Goal: Entertainment & Leisure: Consume media (video, audio)

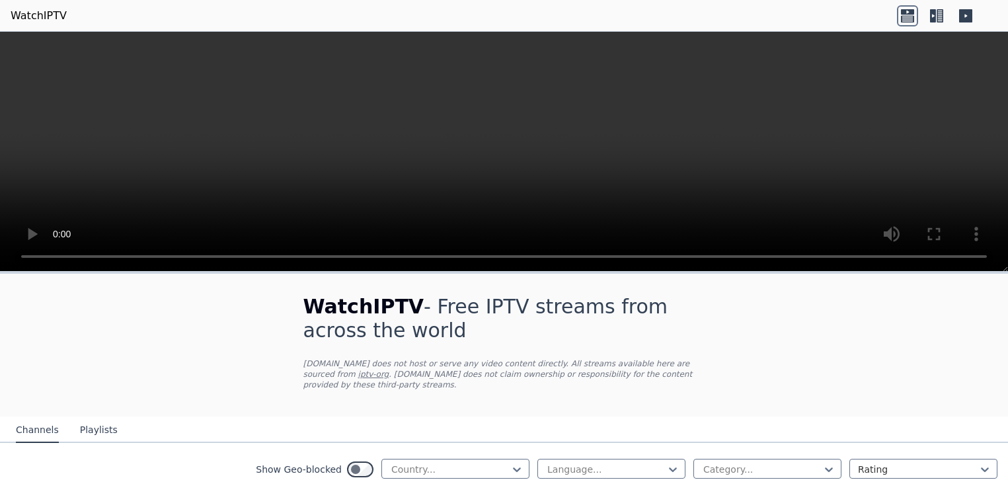
scroll to position [53, 0]
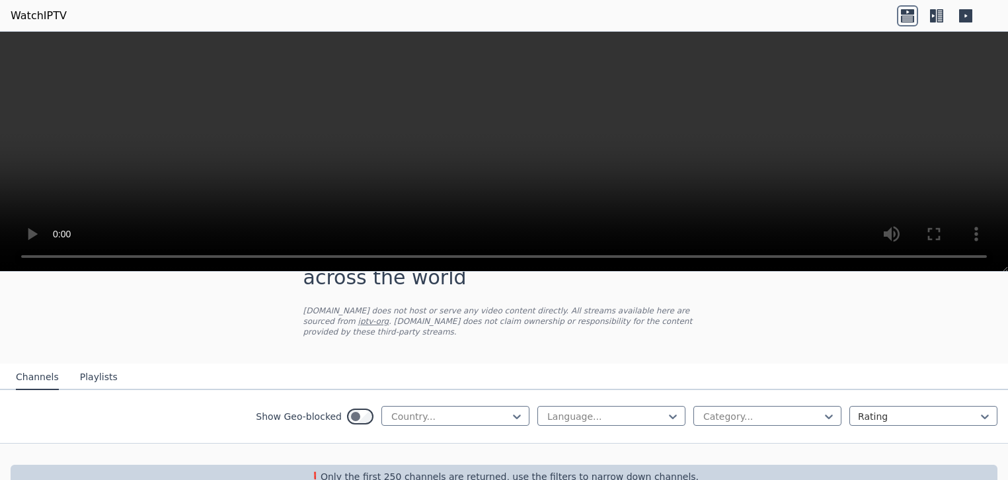
click at [822, 410] on icon at bounding box center [828, 416] width 13 height 13
click at [713, 473] on div "Movies" at bounding box center [767, 485] width 148 height 24
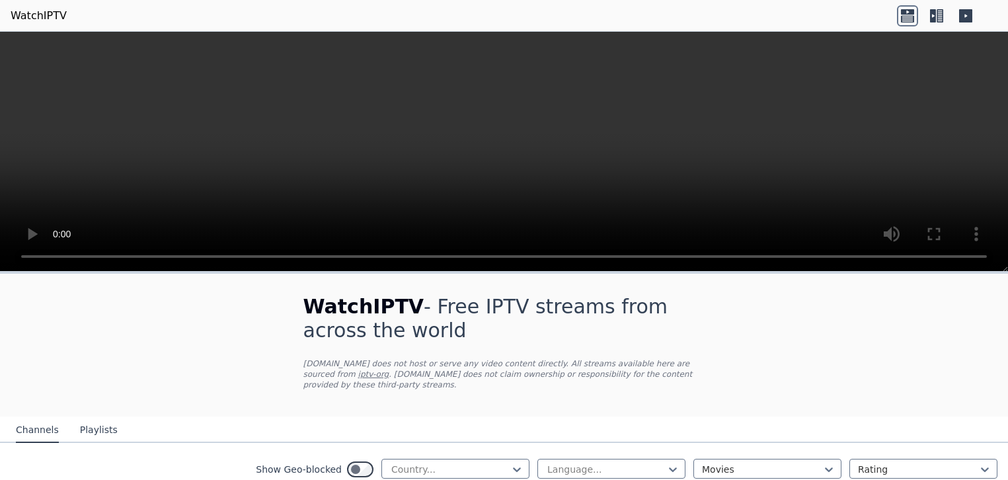
click at [912, 463] on div at bounding box center [918, 469] width 120 height 13
click at [979, 463] on icon at bounding box center [984, 469] width 13 height 13
click at [513, 467] on icon at bounding box center [517, 469] width 8 height 5
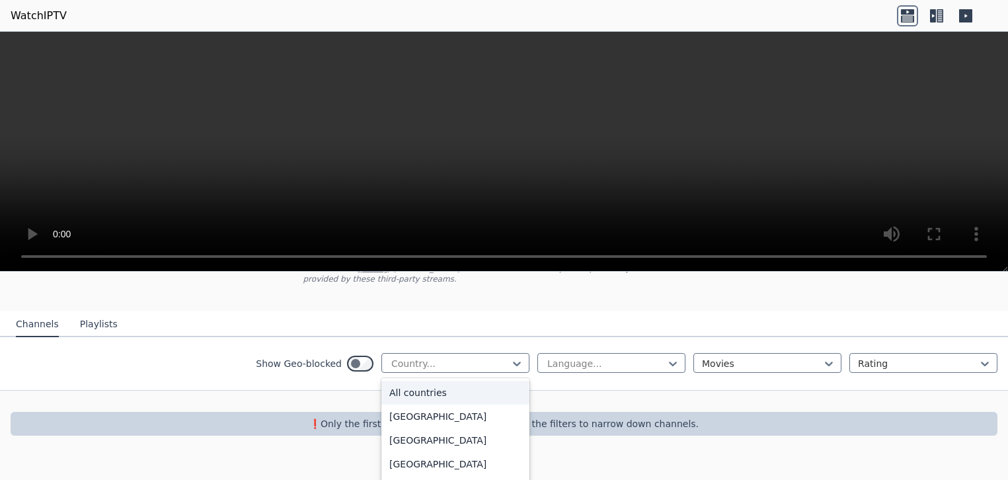
click at [402, 383] on div "All countries" at bounding box center [455, 393] width 148 height 24
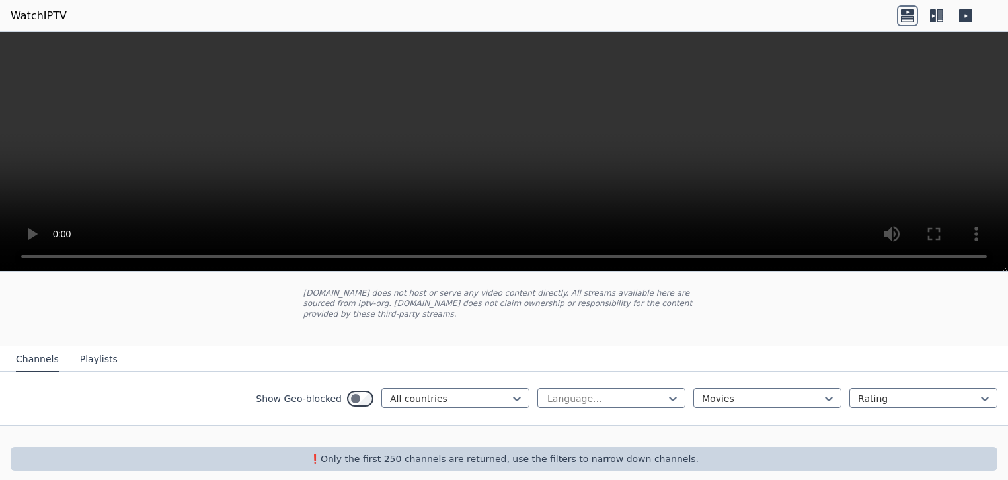
click at [568, 392] on div at bounding box center [606, 398] width 120 height 13
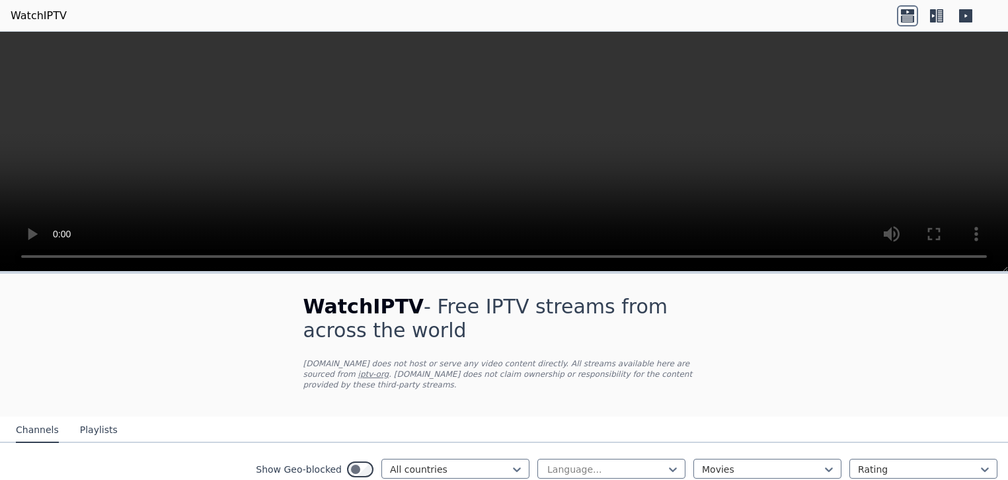
click at [666, 463] on icon at bounding box center [672, 469] width 13 height 13
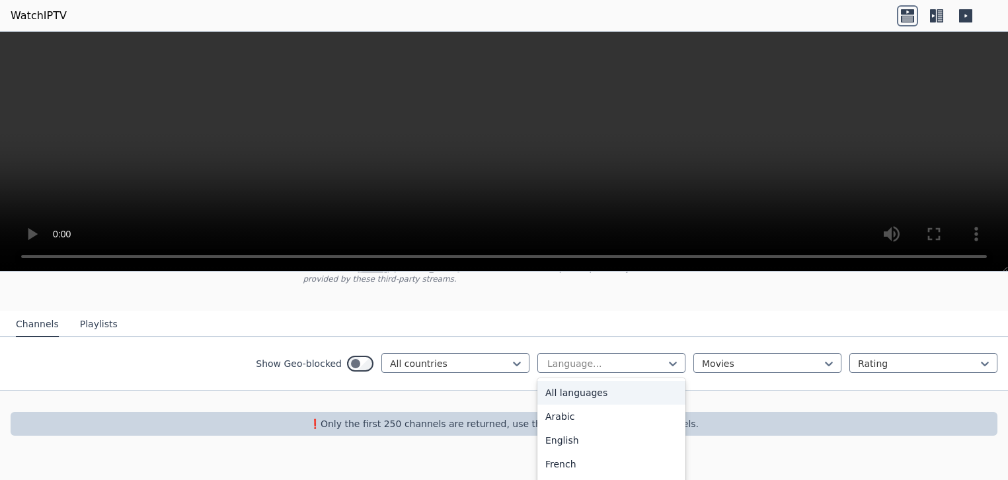
scroll to position [159, 0]
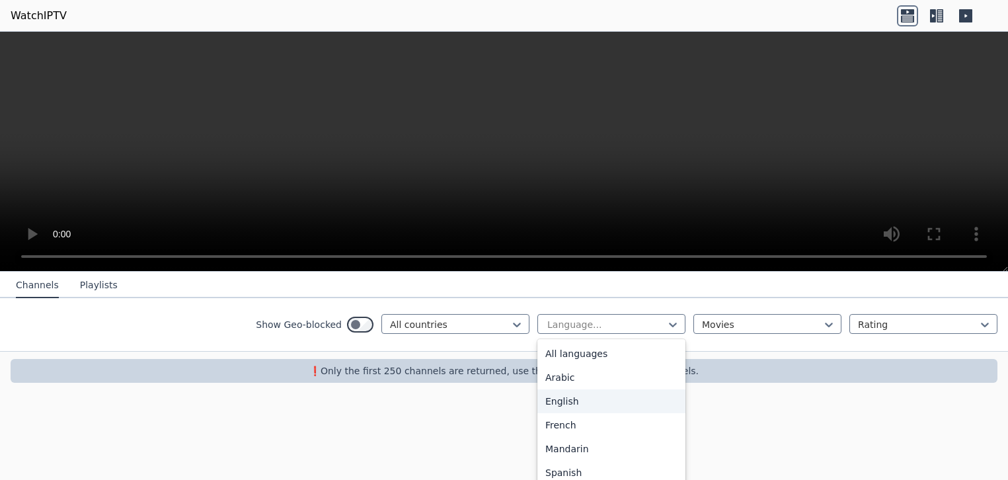
click at [556, 403] on div "English" at bounding box center [611, 401] width 148 height 24
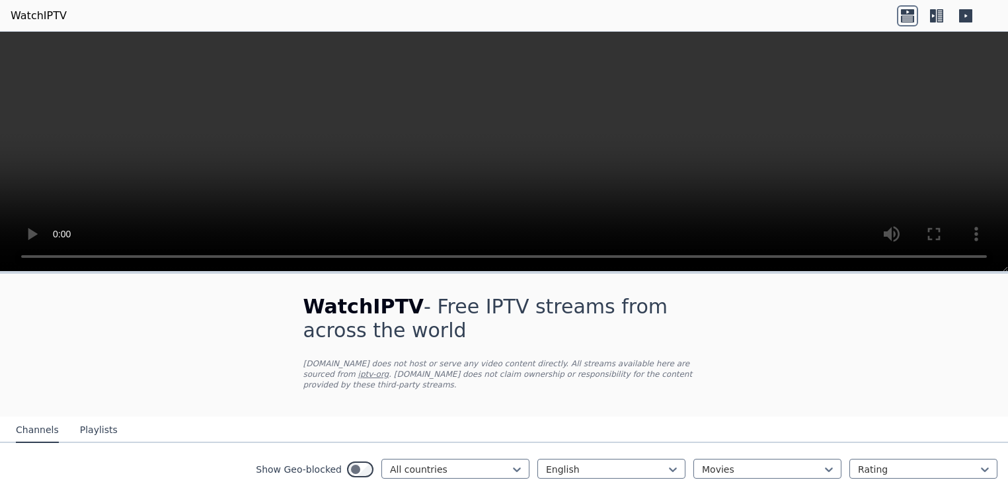
click at [455, 91] on video at bounding box center [504, 152] width 1008 height 240
